Goal: Entertainment & Leisure: Consume media (video, audio)

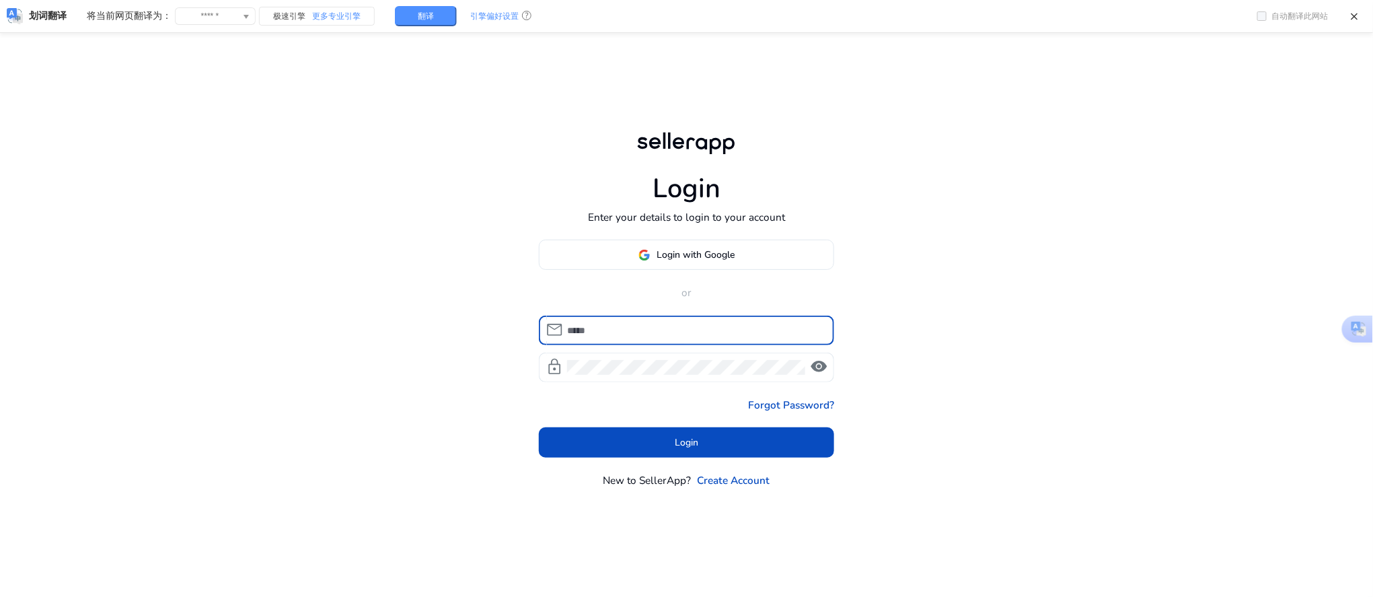
click at [642, 262] on span at bounding box center [687, 255] width 295 height 32
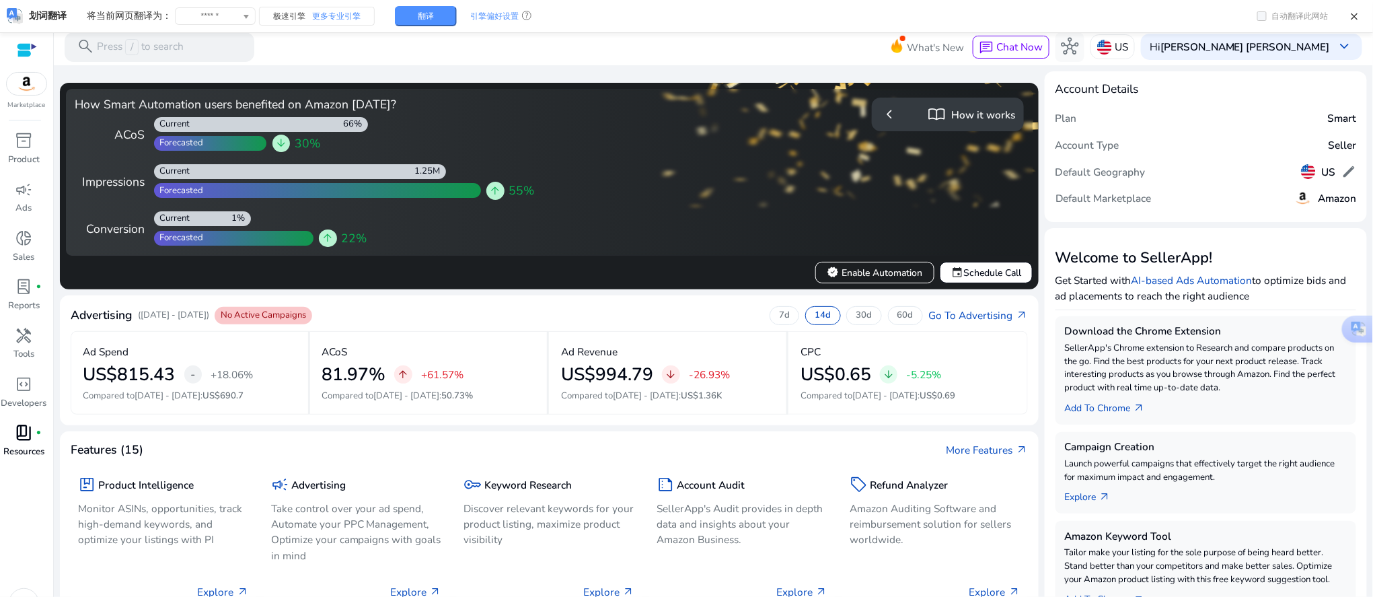
click at [26, 429] on span "book_4" at bounding box center [23, 432] width 17 height 17
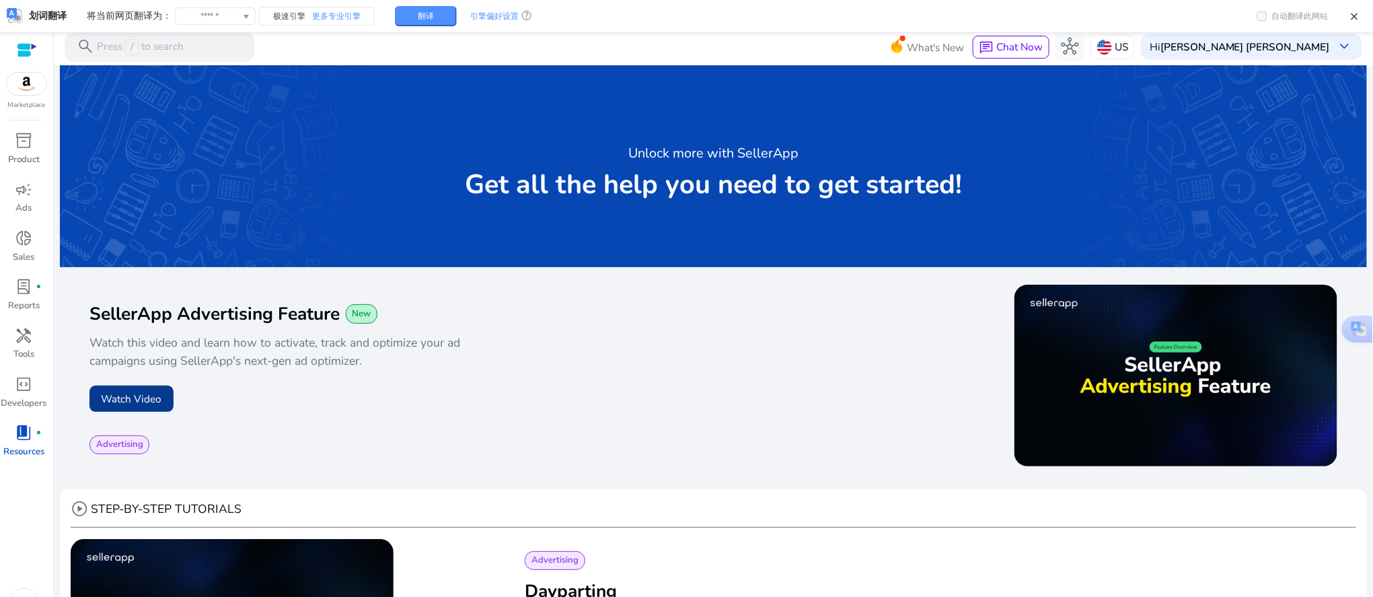
click at [135, 398] on button "Watch Video" at bounding box center [131, 398] width 84 height 26
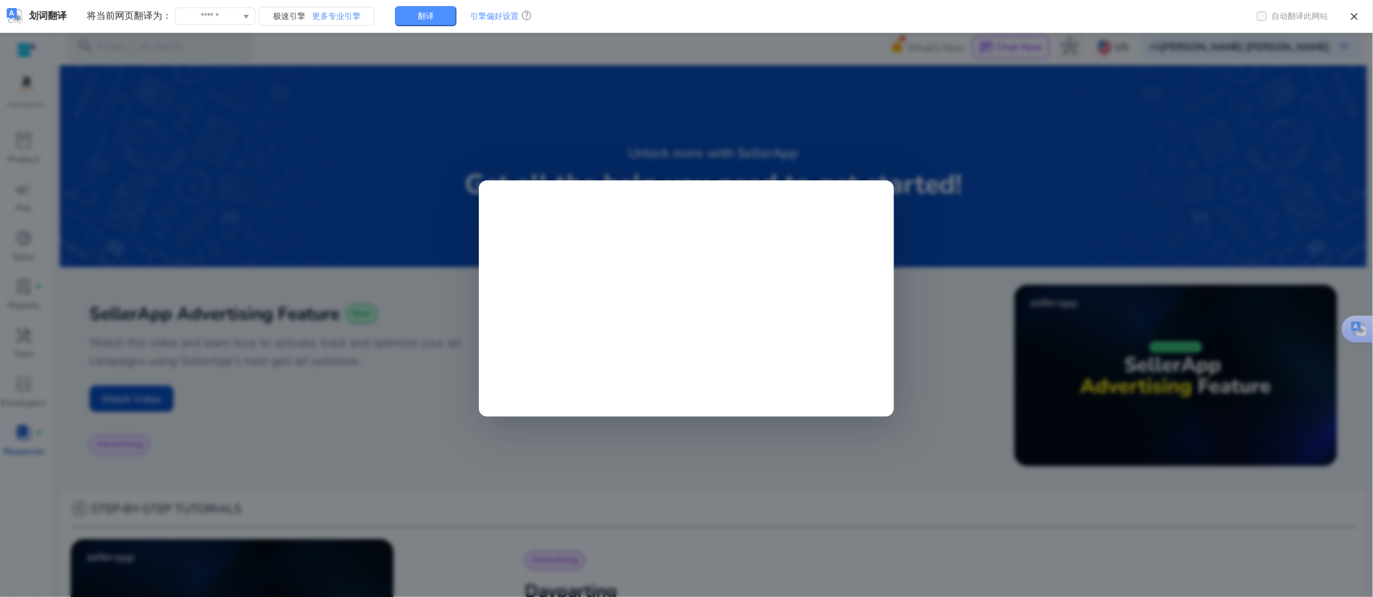
click at [515, 494] on div at bounding box center [686, 298] width 1373 height 597
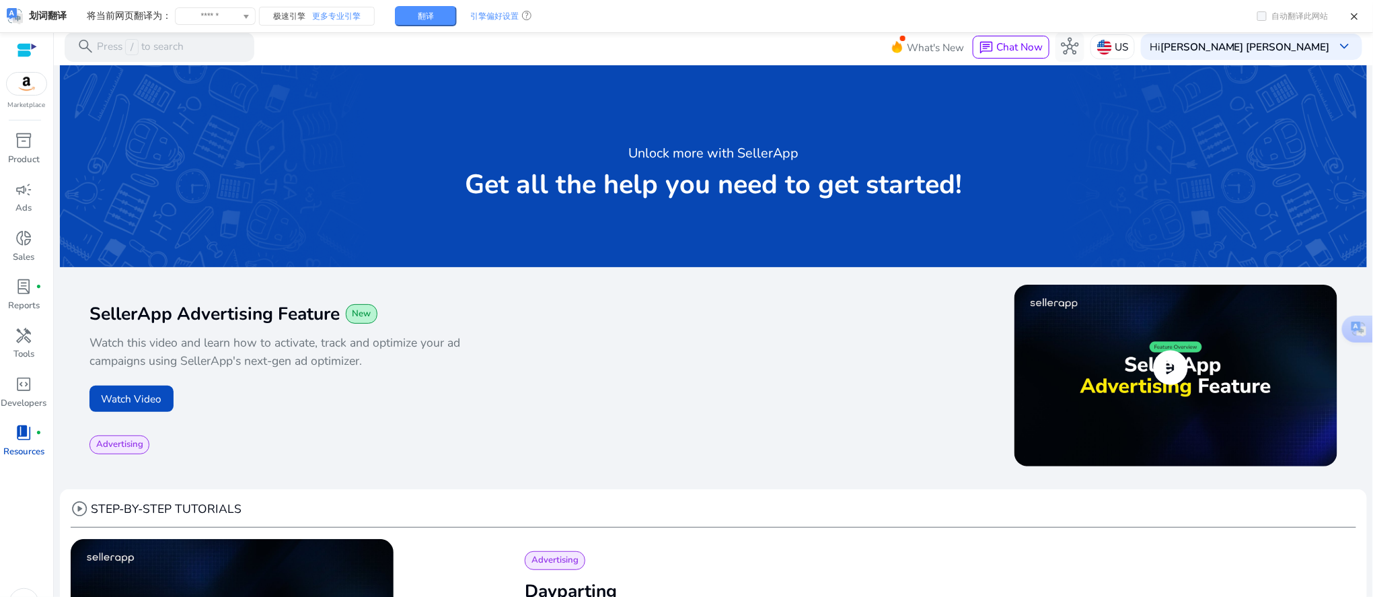
click at [1089, 381] on img at bounding box center [1176, 376] width 323 height 182
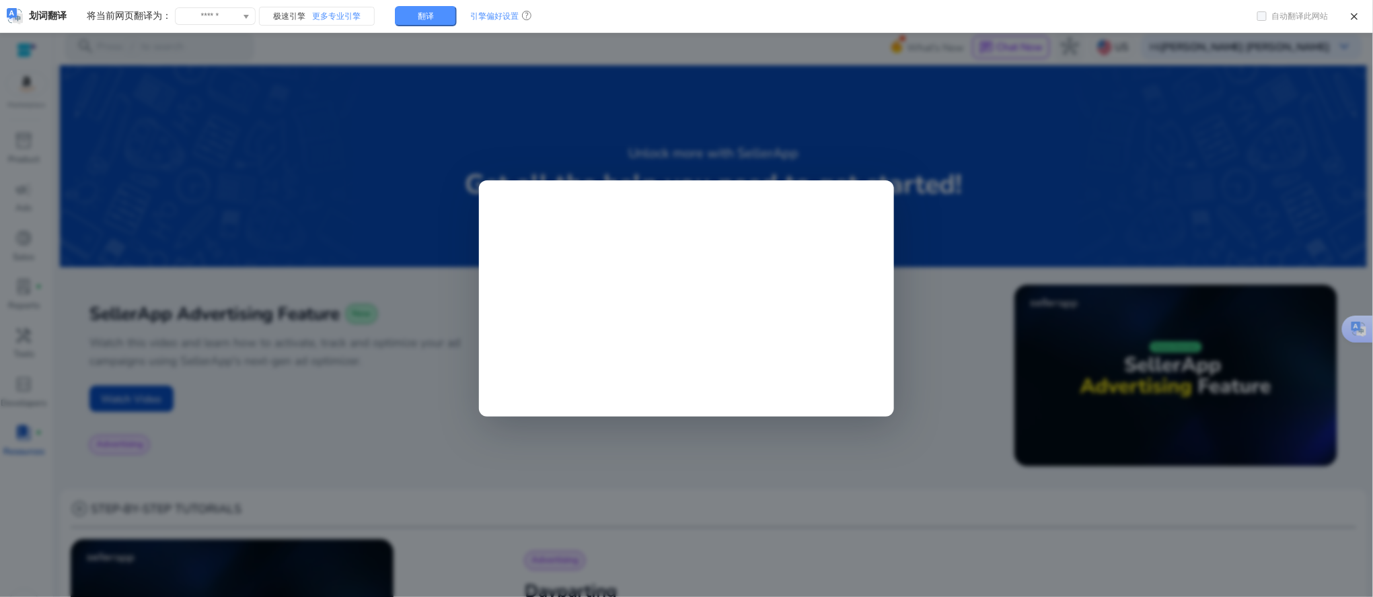
click at [334, 357] on div at bounding box center [686, 298] width 1373 height 597
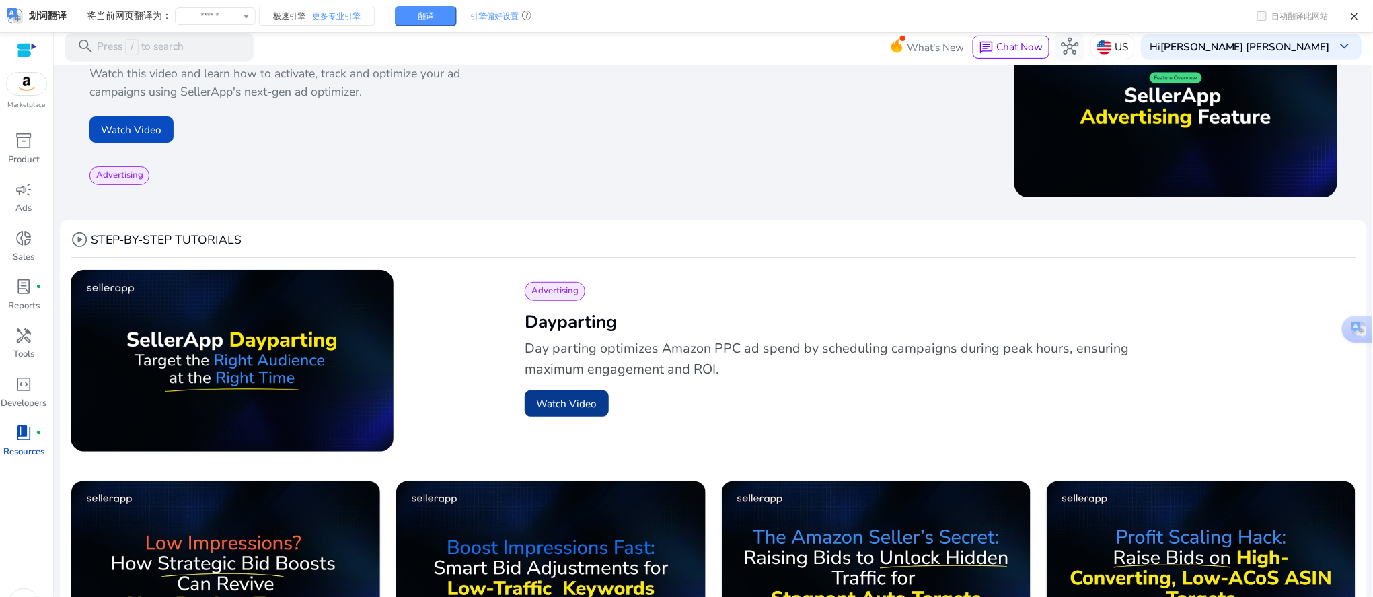
click at [545, 402] on button "Watch Video" at bounding box center [567, 403] width 84 height 26
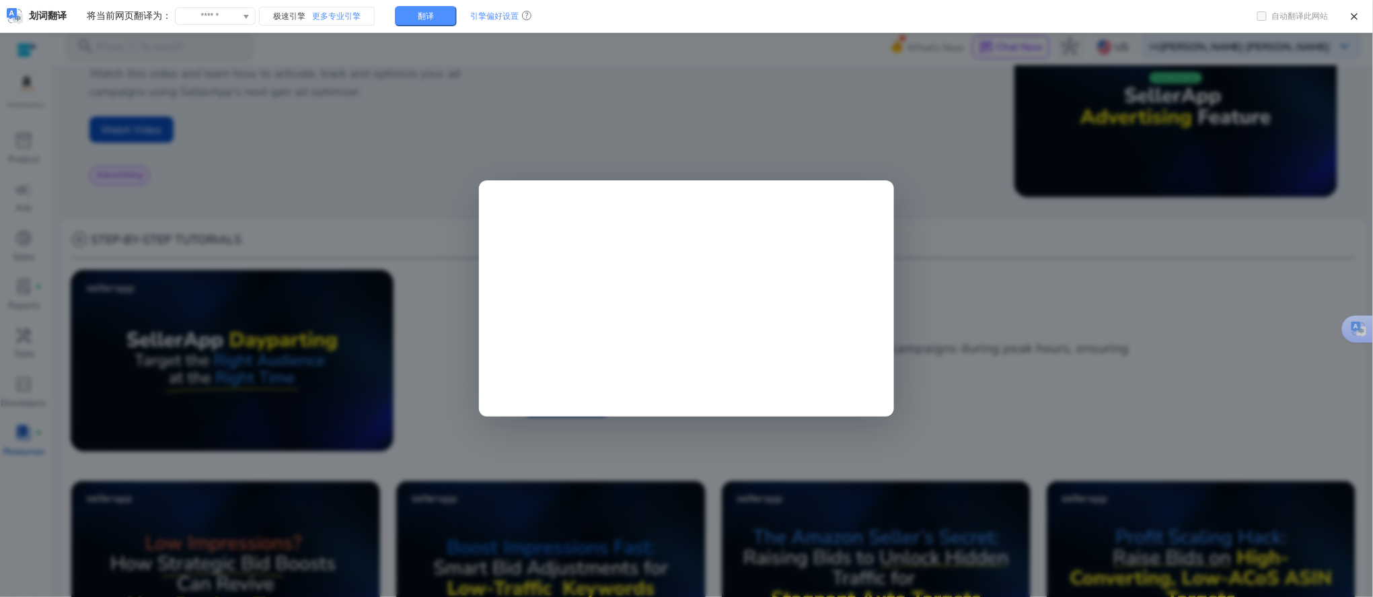
click at [809, 161] on div at bounding box center [686, 298] width 1373 height 597
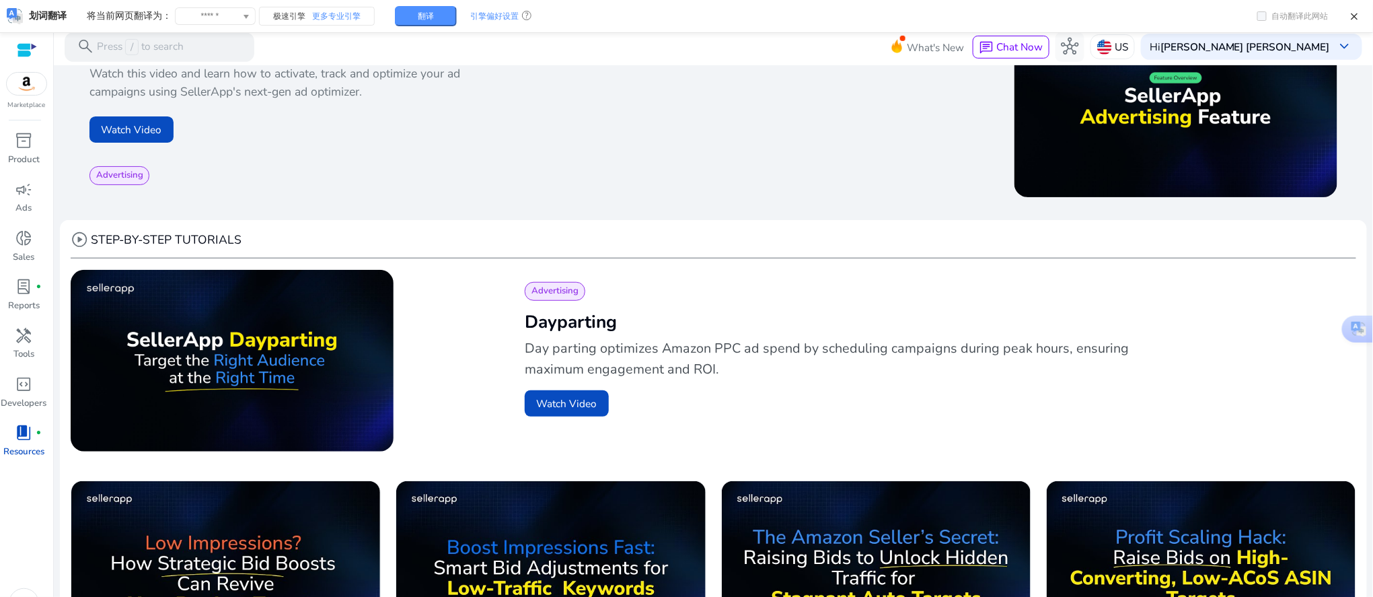
click at [462, 287] on div "play_circle" at bounding box center [273, 363] width 404 height 186
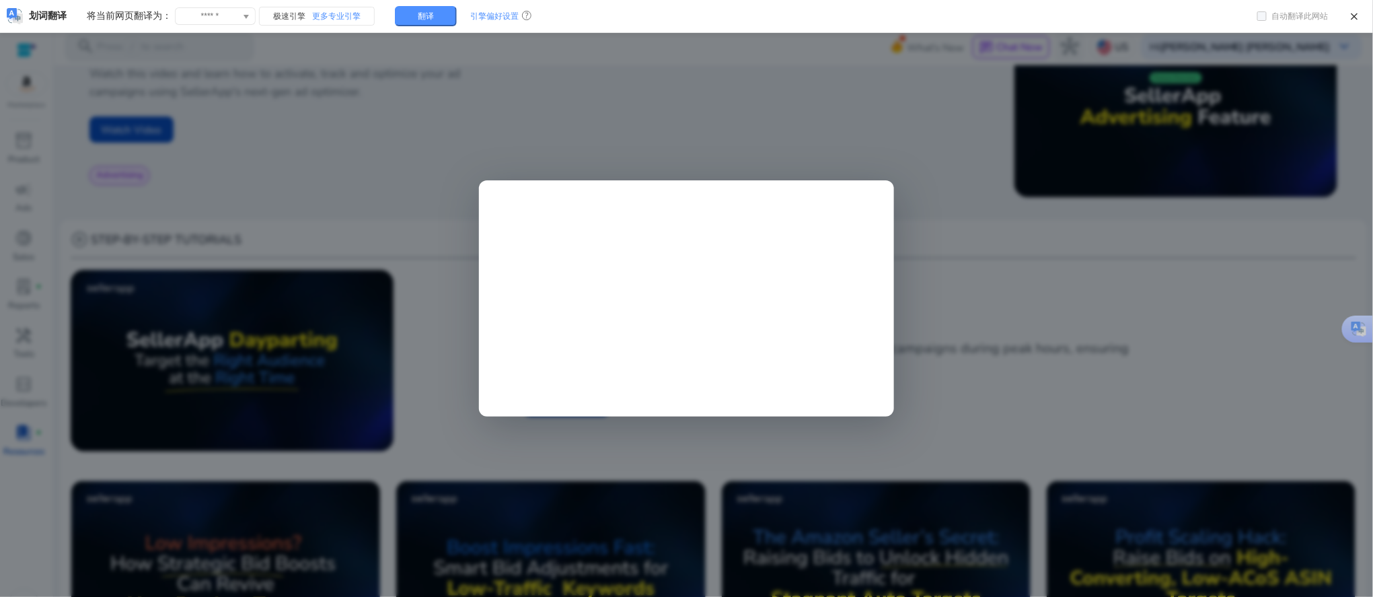
click at [1070, 270] on div at bounding box center [686, 298] width 1373 height 597
